Goal: Information Seeking & Learning: Learn about a topic

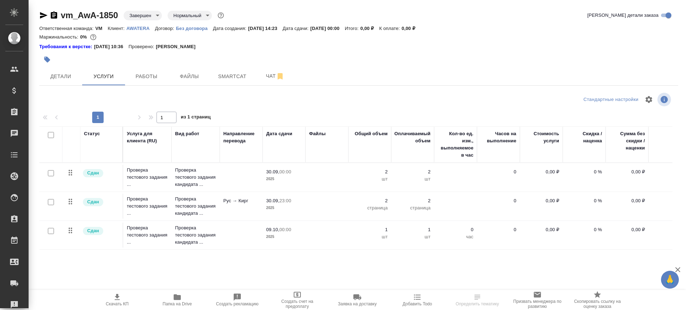
scroll to position [0, 19]
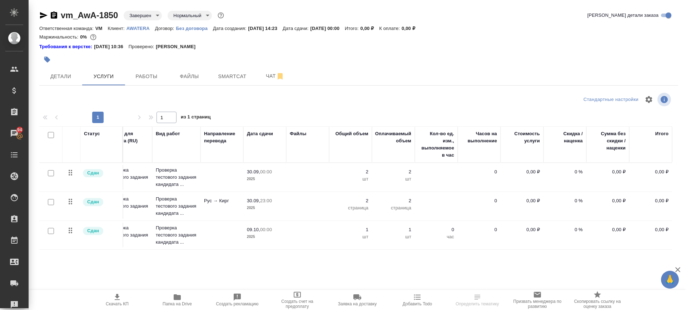
drag, startPoint x: 154, startPoint y: 76, endPoint x: 173, endPoint y: 92, distance: 25.3
click at [155, 76] on span "Работы" at bounding box center [146, 76] width 34 height 9
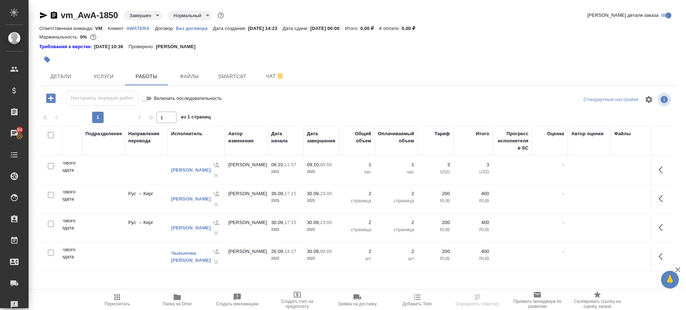
scroll to position [0, 176]
click at [180, 172] on link "Меликова Эльмира Магеррамовна" at bounding box center [189, 169] width 40 height 5
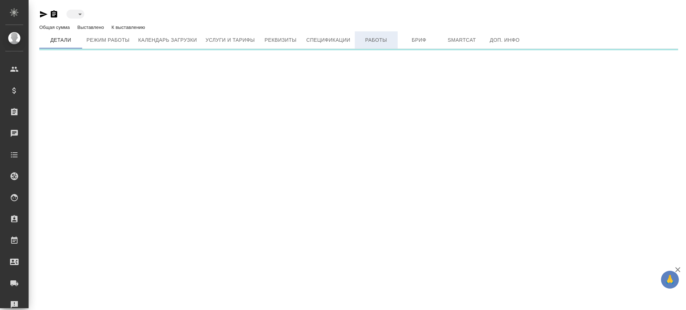
type input "active"
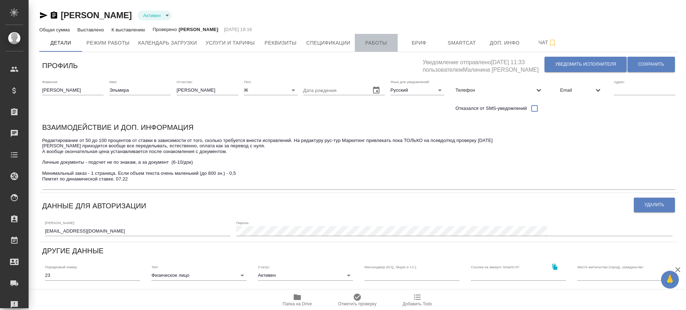
click at [384, 40] on span "Работы" at bounding box center [376, 43] width 34 height 9
type input ". SmartCAT"
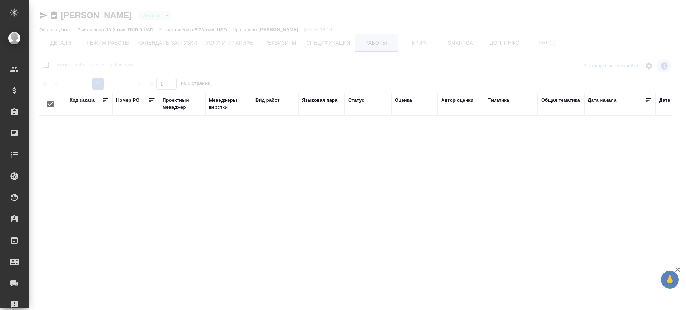
checkbox input "false"
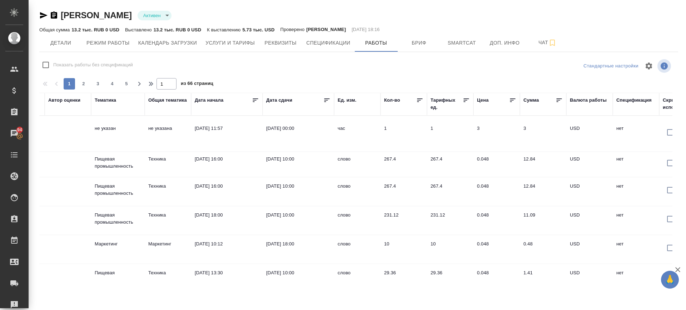
scroll to position [0, 433]
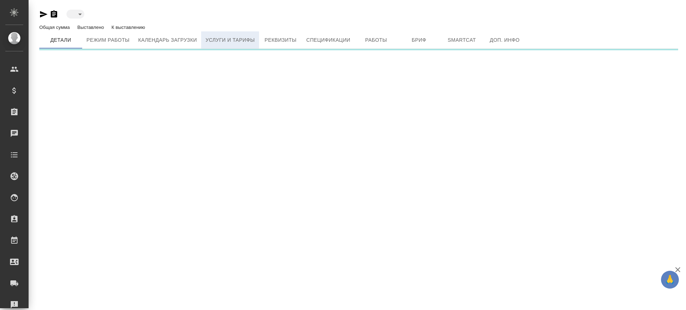
type input "active"
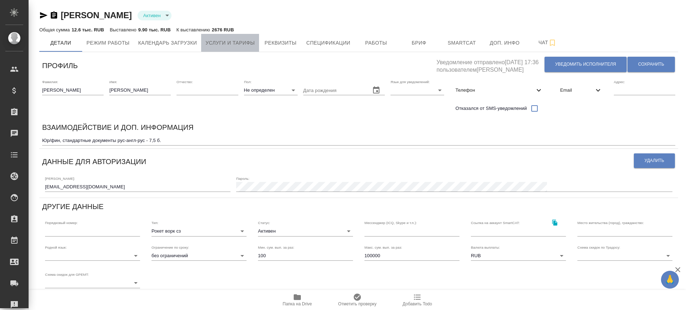
click at [249, 40] on span "Услуги и тарифы" at bounding box center [229, 43] width 49 height 9
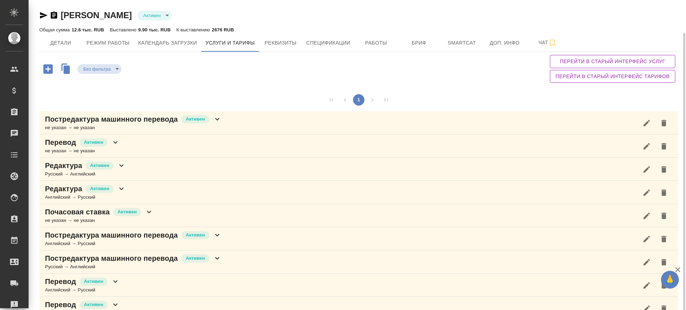
scroll to position [17, 0]
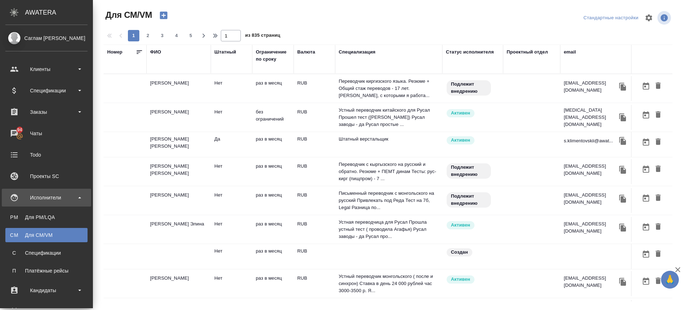
click at [44, 196] on div "Исполнители" at bounding box center [46, 197] width 82 height 11
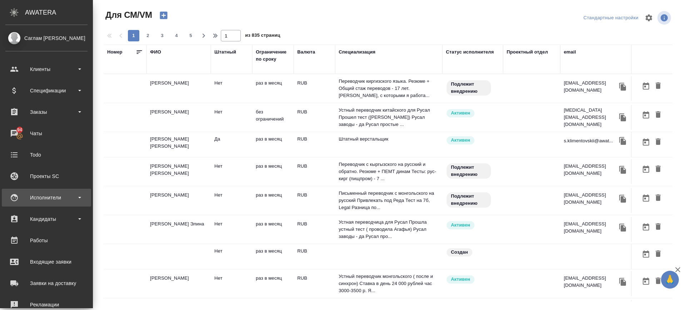
click at [44, 196] on div "Исполнители" at bounding box center [46, 197] width 82 height 11
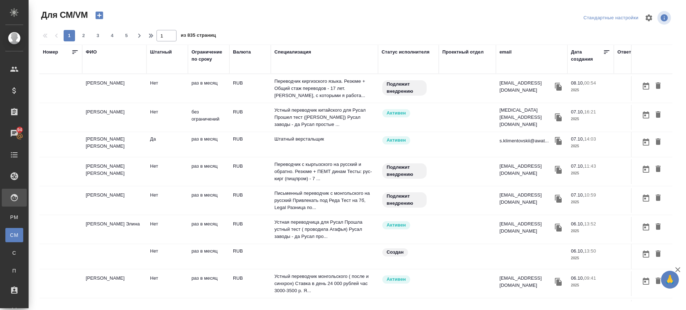
click at [416, 21] on div at bounding box center [358, 17] width 213 height 17
click at [581, 57] on div "Дата создания" at bounding box center [587, 56] width 32 height 14
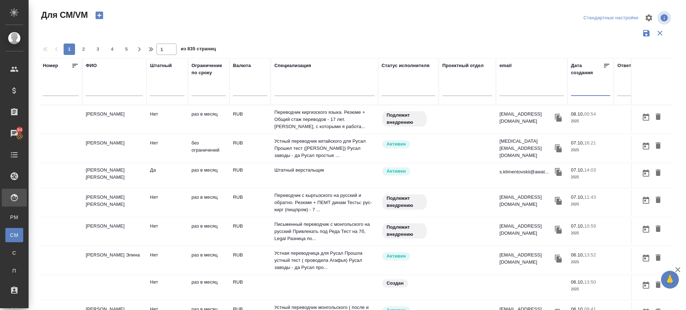
click at [600, 91] on input "text" at bounding box center [592, 90] width 35 height 10
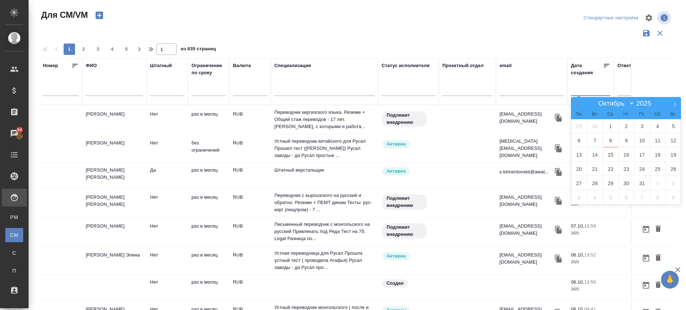
click at [575, 106] on icon at bounding box center [576, 104] width 5 height 5
select select "6"
click at [596, 125] on span "1" at bounding box center [595, 126] width 16 height 14
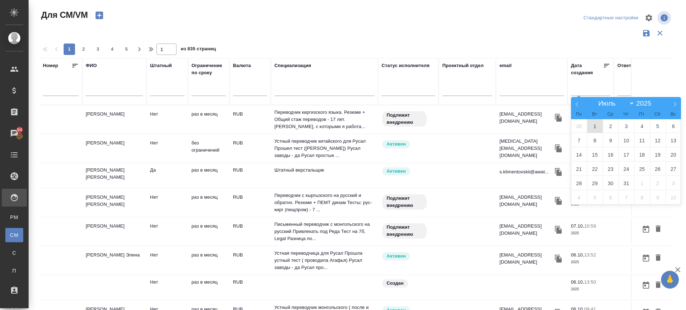
type div "[DATE]T21:00:00.000Z"
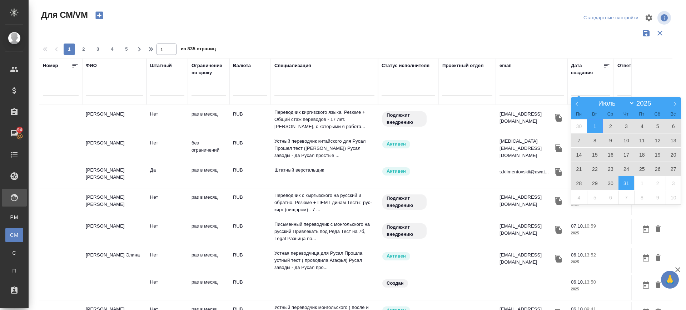
click at [628, 186] on span "31" at bounding box center [626, 183] width 16 height 14
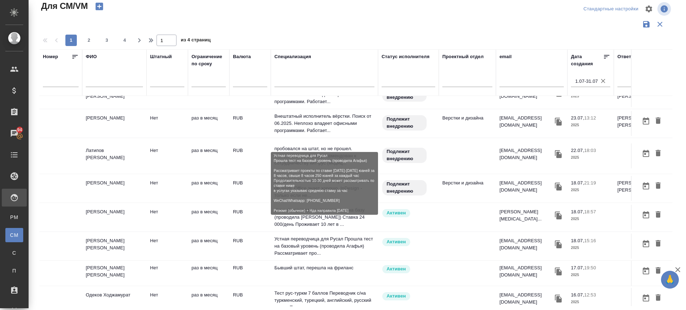
scroll to position [516, 0]
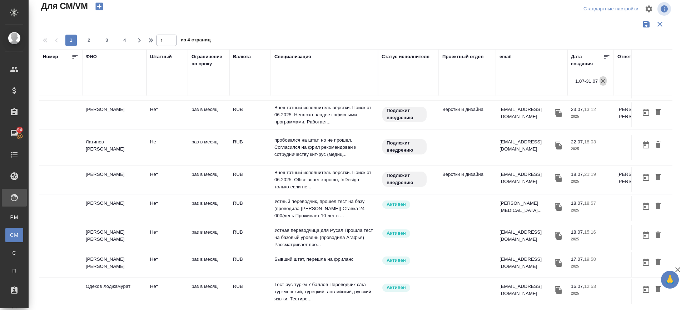
click at [606, 83] on icon "button" at bounding box center [602, 80] width 7 height 7
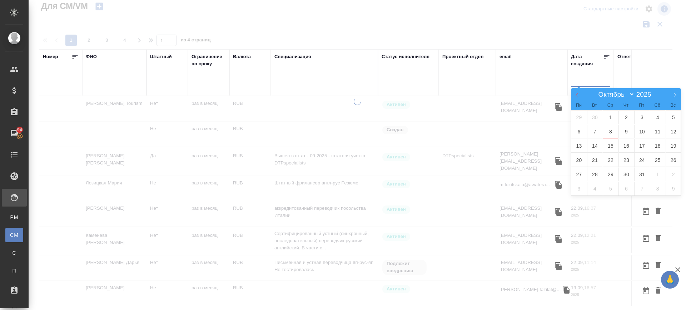
click at [576, 93] on icon at bounding box center [576, 95] width 5 height 5
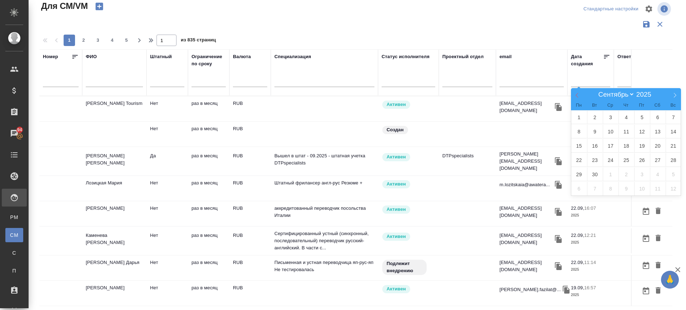
scroll to position [470, 0]
click at [576, 93] on icon at bounding box center [576, 95] width 5 height 5
click at [636, 92] on input "2025" at bounding box center [645, 95] width 22 height 8
click at [628, 96] on select "[PERSON_NAME] Март Апрель Май Июнь [PERSON_NAME] Сентябрь Октябрь Ноябрь Декабрь" at bounding box center [614, 94] width 39 height 8
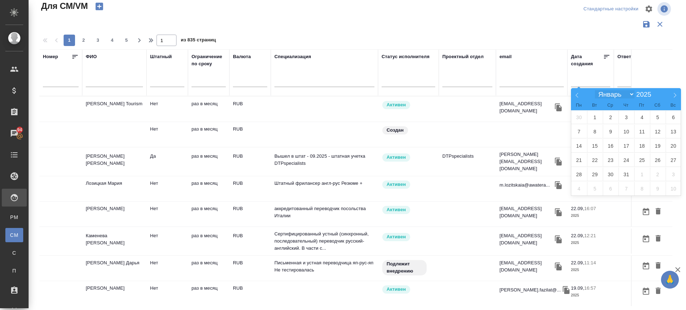
select select "7"
click at [595, 90] on select "[PERSON_NAME] Март Апрель Май Июнь [PERSON_NAME] Сентябрь Октябрь Ноябрь Декабрь" at bounding box center [614, 94] width 39 height 8
click at [639, 117] on span "1" at bounding box center [642, 117] width 16 height 14
type div "[DATE]T21:00:00.000Z"
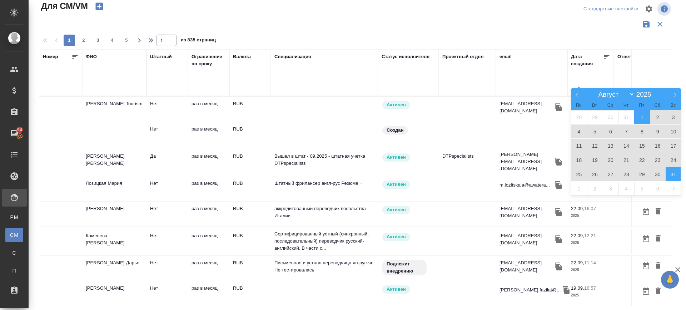
click at [673, 176] on span "31" at bounding box center [673, 174] width 16 height 14
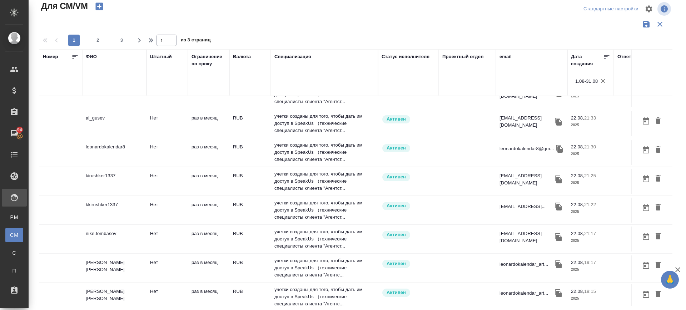
scroll to position [446, 0]
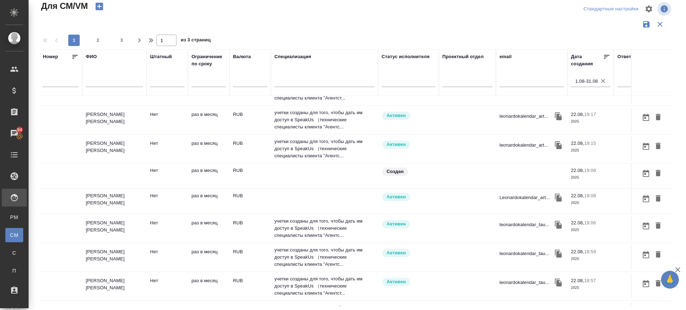
click at [93, 206] on td "[PERSON_NAME] [PERSON_NAME]" at bounding box center [114, 201] width 64 height 25
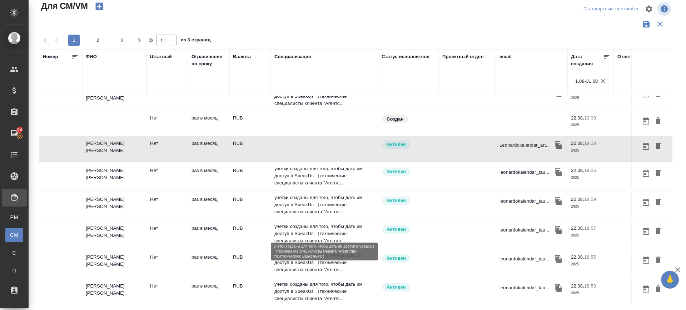
scroll to position [509, 0]
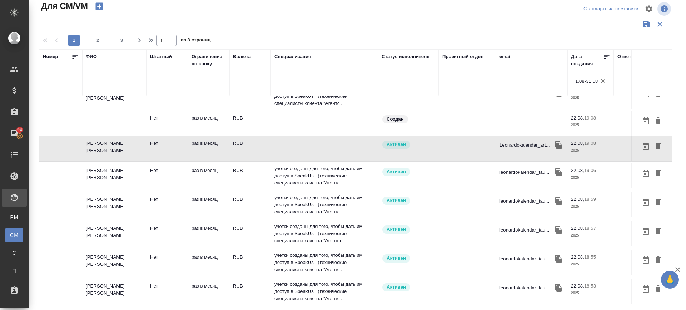
drag, startPoint x: 99, startPoint y: 39, endPoint x: 130, endPoint y: 75, distance: 47.4
click at [99, 38] on span "2" at bounding box center [97, 40] width 11 height 7
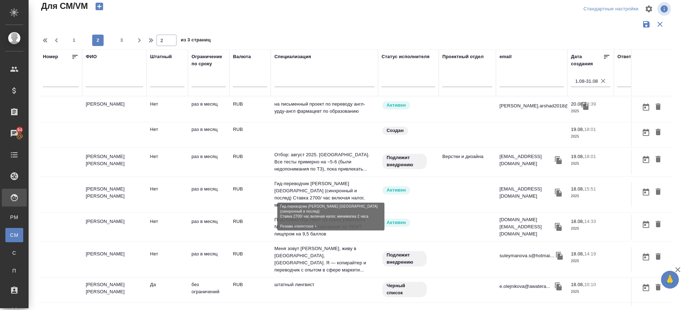
scroll to position [506, 0]
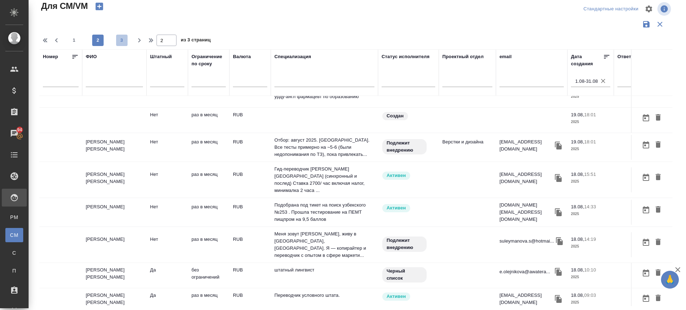
click at [124, 42] on span "3" at bounding box center [121, 40] width 11 height 7
type input "3"
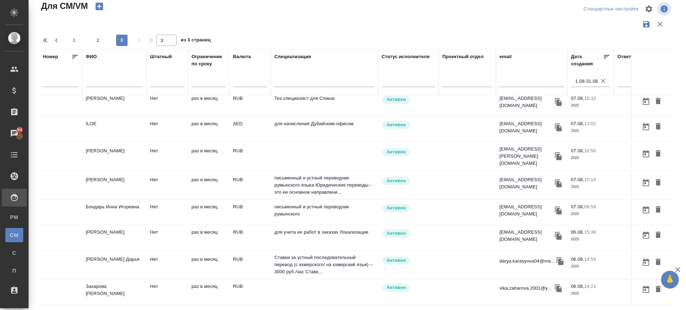
scroll to position [470, 0]
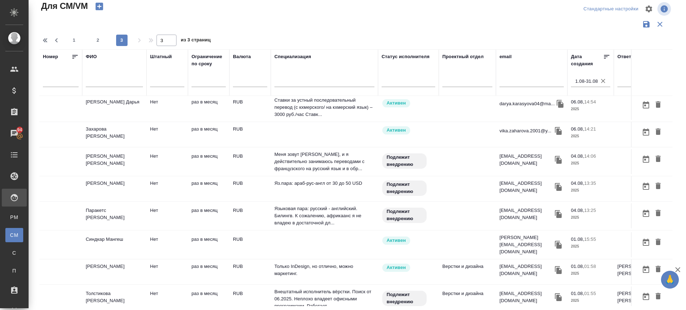
click at [323, 202] on td "Языковая пара: русский - английский. Билингв. К сожалению, африкаанс я не владе…" at bounding box center [324, 216] width 107 height 29
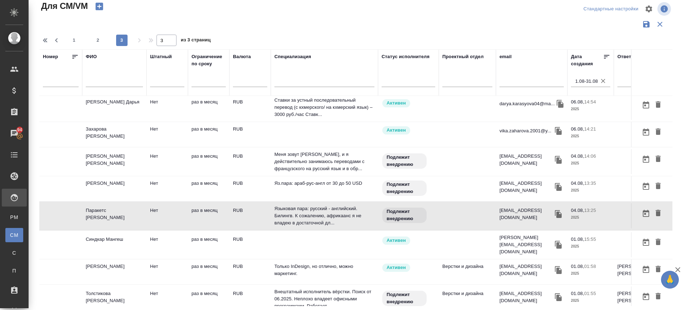
click at [603, 81] on icon "button" at bounding box center [603, 81] width 4 height 4
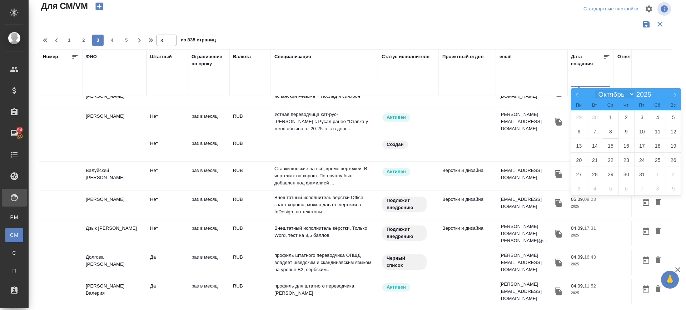
scroll to position [452, 0]
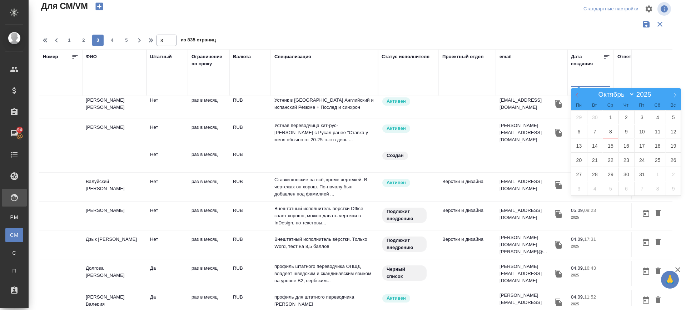
click at [578, 95] on icon at bounding box center [576, 95] width 5 height 5
select select "8"
click at [583, 116] on span "1" at bounding box center [579, 117] width 16 height 14
type div "[DATE]T21:00:00.000Z"
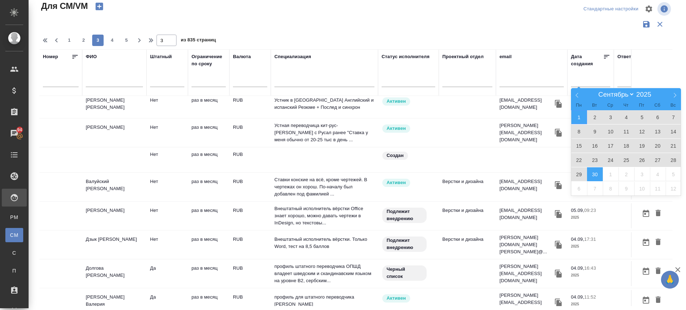
click at [592, 176] on span "30" at bounding box center [595, 174] width 16 height 14
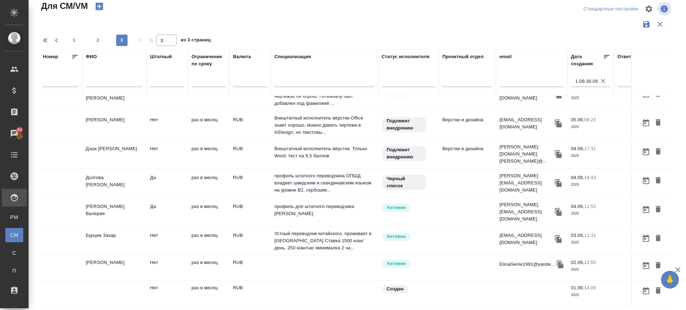
scroll to position [148, 0]
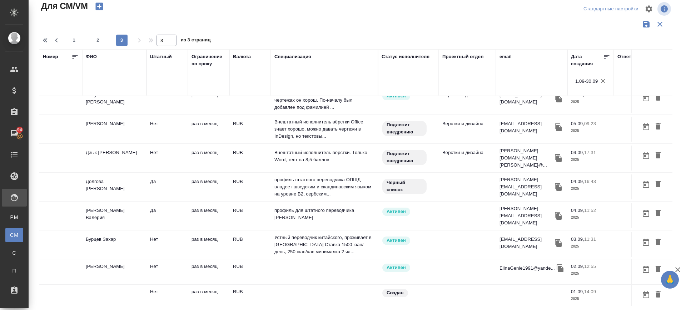
drag, startPoint x: 74, startPoint y: 43, endPoint x: 299, endPoint y: 154, distance: 251.0
click at [74, 42] on span "1" at bounding box center [73, 40] width 11 height 7
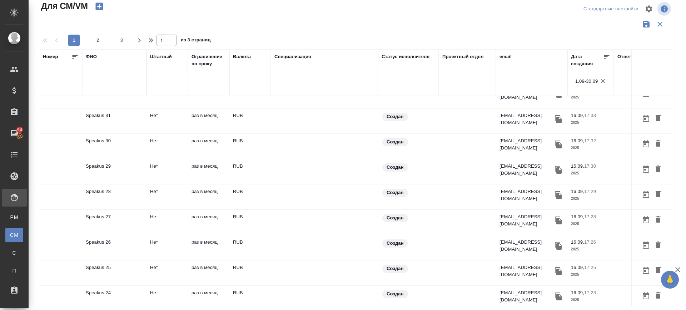
scroll to position [441, 0]
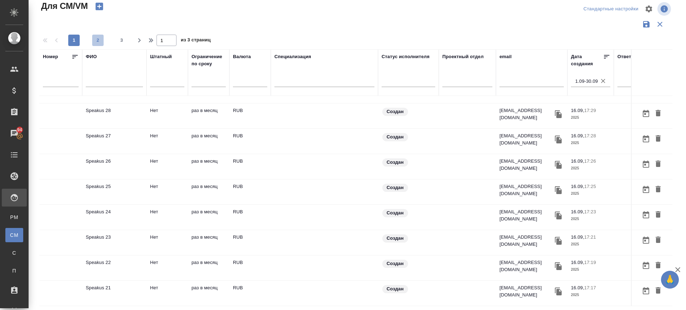
click at [95, 38] on span "2" at bounding box center [97, 40] width 11 height 7
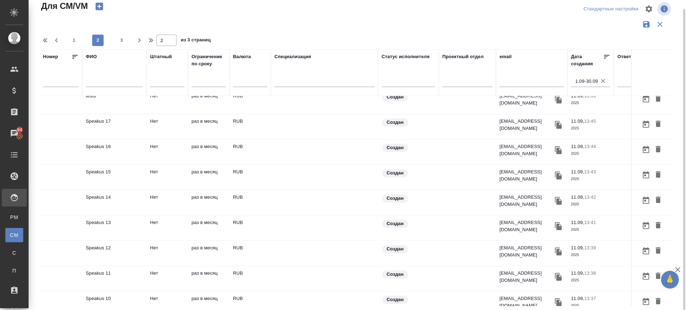
scroll to position [312, 0]
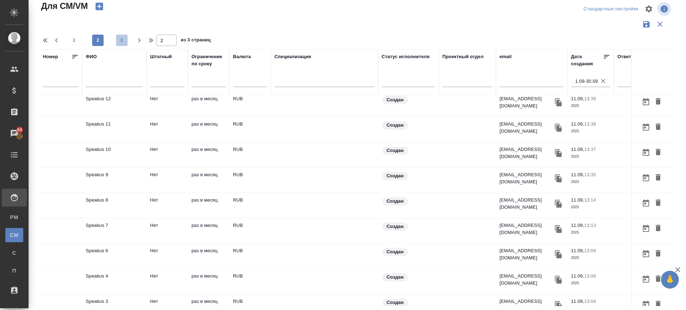
click at [121, 39] on span "3" at bounding box center [121, 40] width 11 height 7
type input "3"
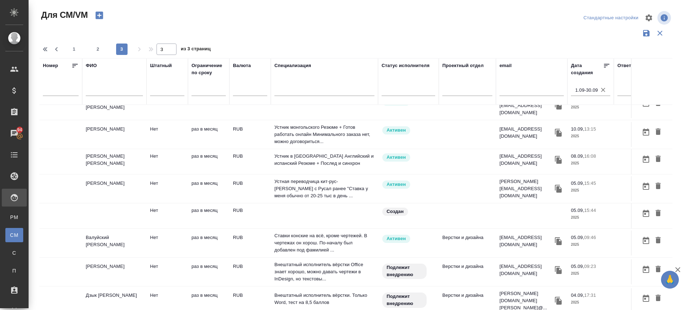
scroll to position [0, 0]
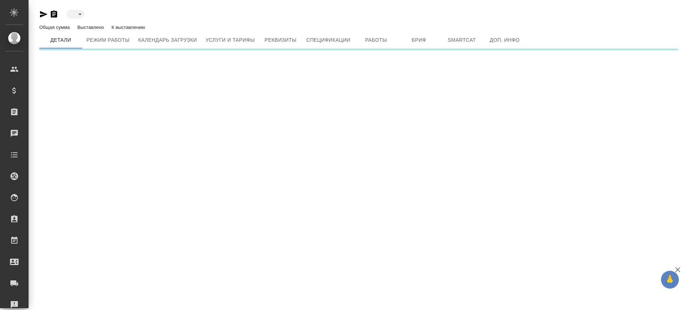
type input "active"
